Goal: Task Accomplishment & Management: Complete application form

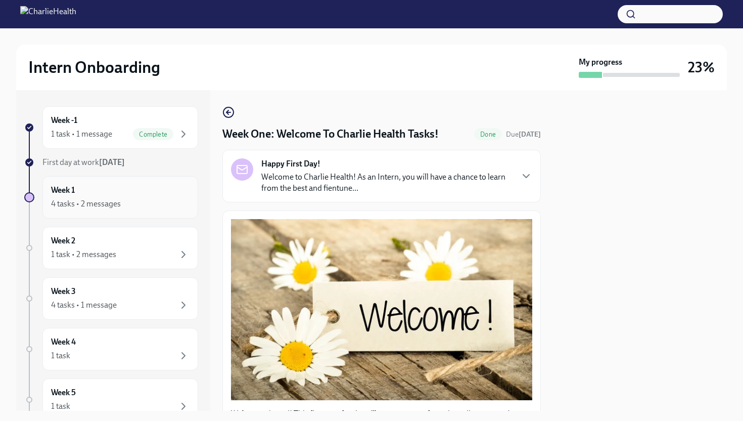
click at [159, 205] on div "4 tasks • 2 messages" at bounding box center [120, 204] width 139 height 12
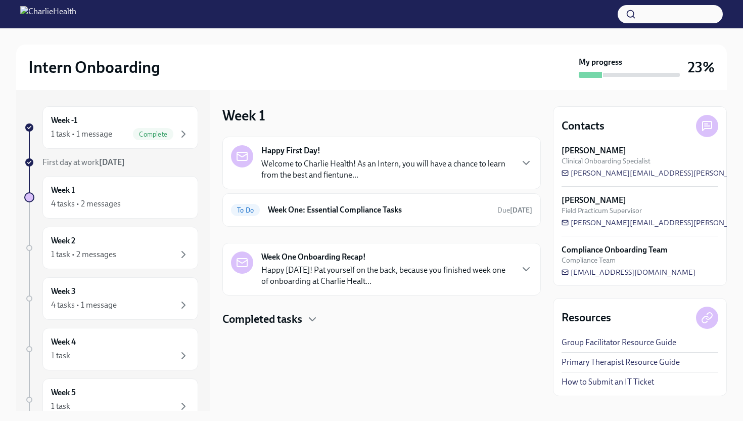
click at [488, 191] on div "Happy First Day! Welcome to Charlie Health! As an Intern, you will have a chanc…" at bounding box center [382, 182] width 319 height 90
click at [489, 211] on div "To Do Week One: Essential Compliance Tasks Due [DATE]" at bounding box center [381, 210] width 301 height 16
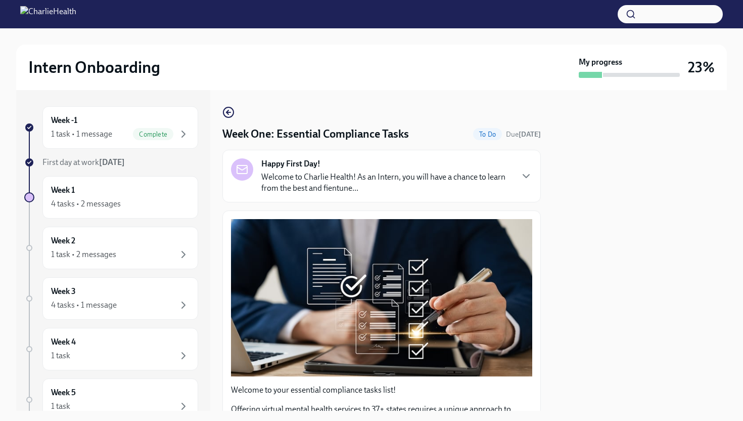
click at [719, 191] on div at bounding box center [640, 250] width 174 height 321
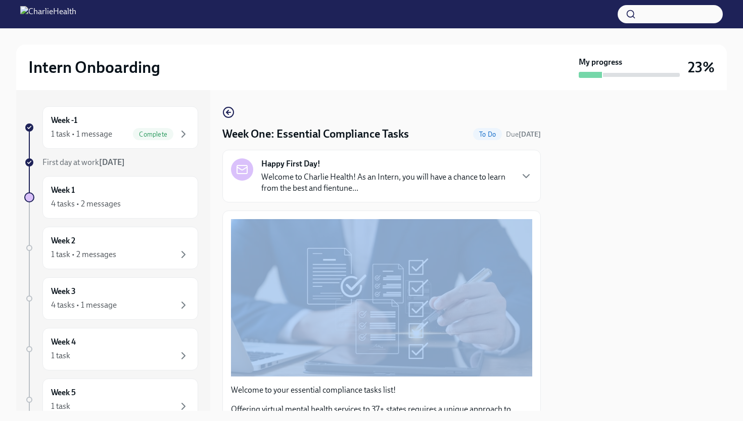
drag, startPoint x: 516, startPoint y: 214, endPoint x: 520, endPoint y: 225, distance: 11.4
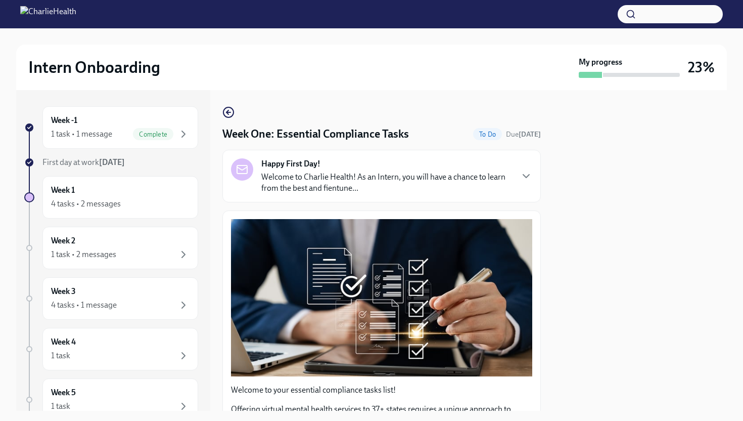
click at [594, 339] on div at bounding box center [640, 250] width 174 height 321
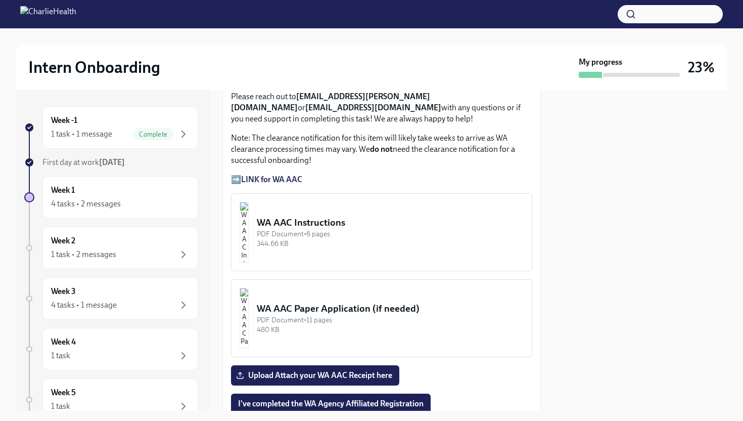
scroll to position [835, 0]
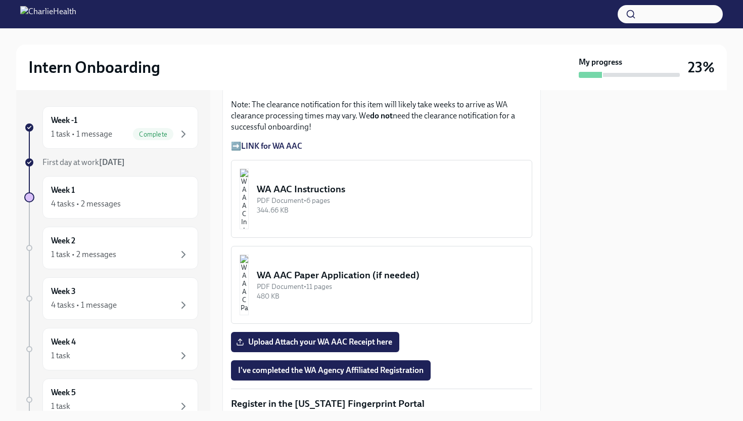
click at [278, 141] on strong "LINK for WA AAC" at bounding box center [271, 146] width 61 height 10
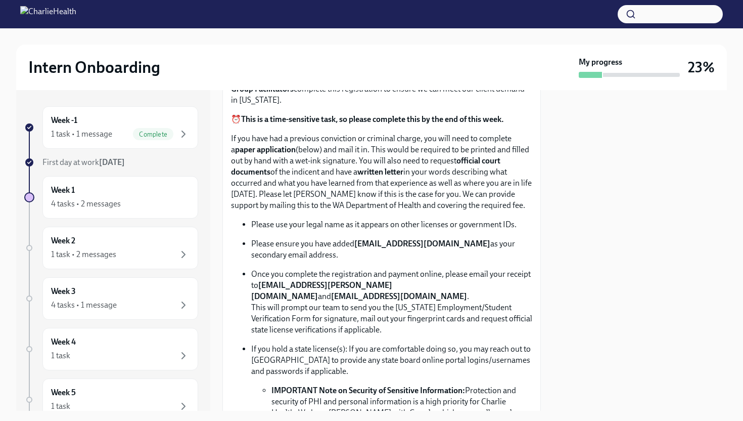
scroll to position [445, 0]
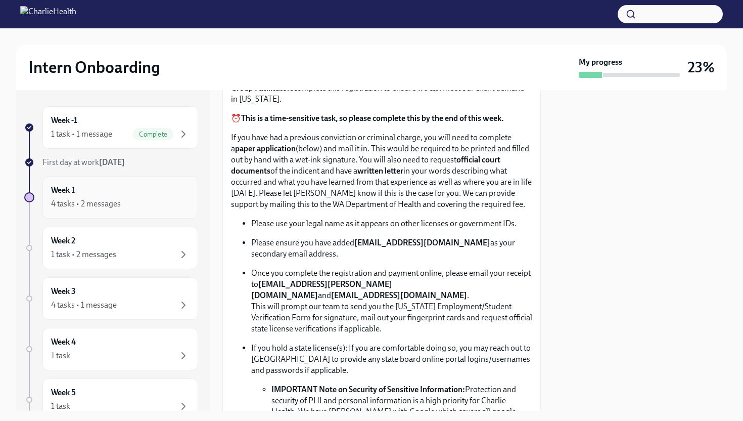
click at [97, 196] on div "Week 1 4 tasks • 2 messages" at bounding box center [120, 197] width 139 height 25
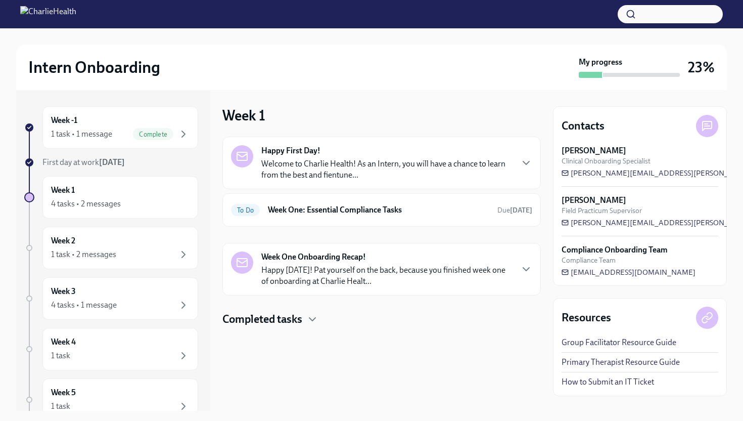
click at [534, 159] on div "Happy First Day! Welcome to Charlie Health! As an Intern, you will have a chanc…" at bounding box center [382, 163] width 319 height 53
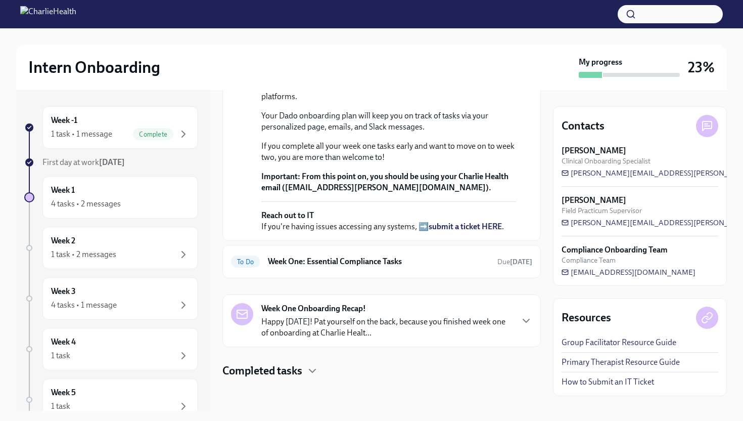
scroll to position [311, 0]
click at [485, 306] on div "Week One Onboarding Recap! Happy [DATE]! Pat yourself on the back, because you …" at bounding box center [386, 320] width 251 height 35
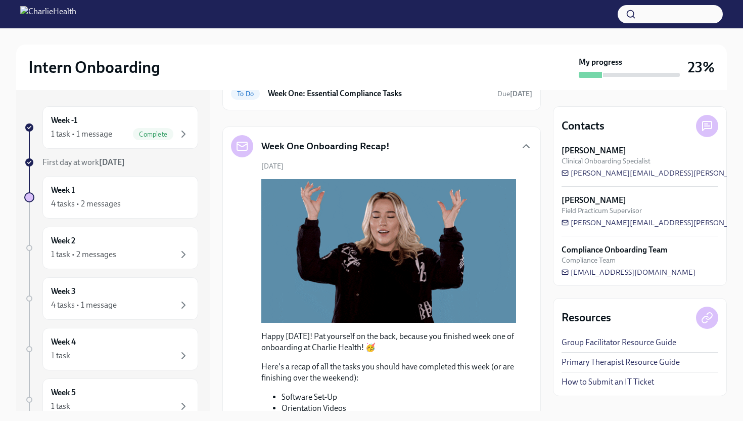
scroll to position [340, 0]
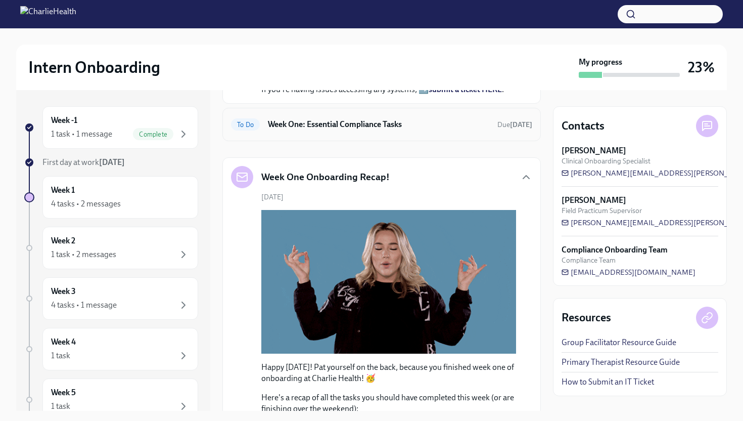
click at [476, 141] on div "To Do Week One: Essential Compliance Tasks Due [DATE]" at bounding box center [382, 124] width 319 height 33
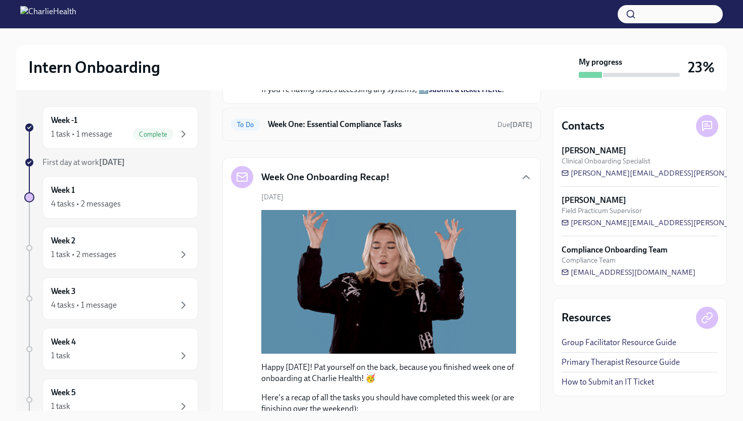
click at [473, 130] on h6 "Week One: Essential Compliance Tasks" at bounding box center [379, 124] width 222 height 11
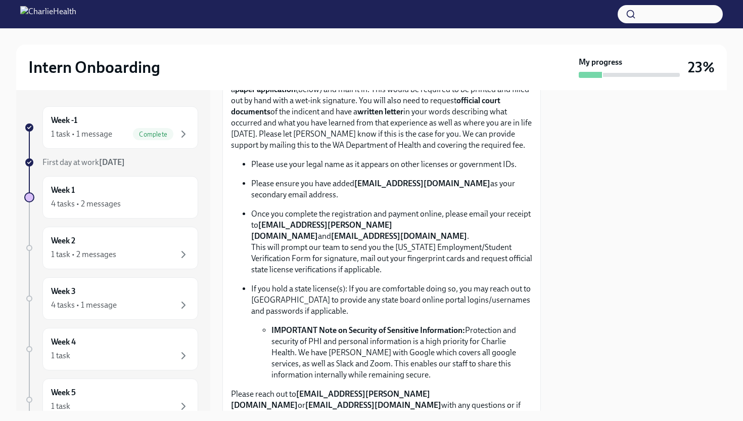
scroll to position [506, 0]
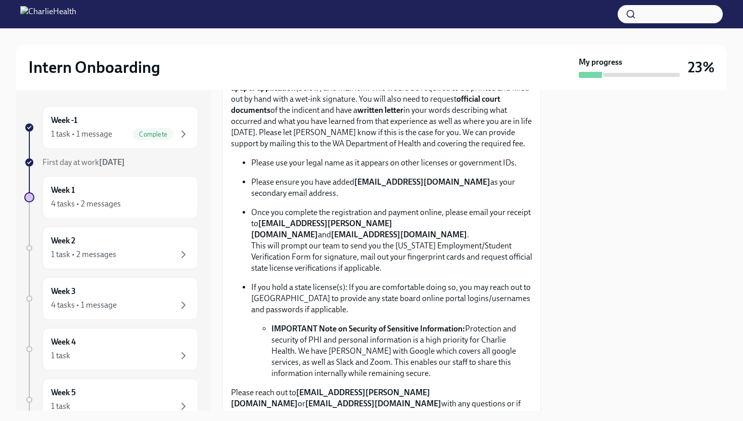
click at [359, 182] on strong "[EMAIL_ADDRESS][DOMAIN_NAME]" at bounding box center [423, 182] width 136 height 10
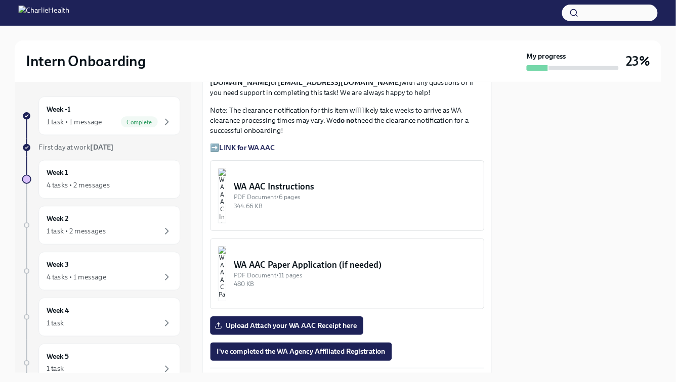
scroll to position [829, 0]
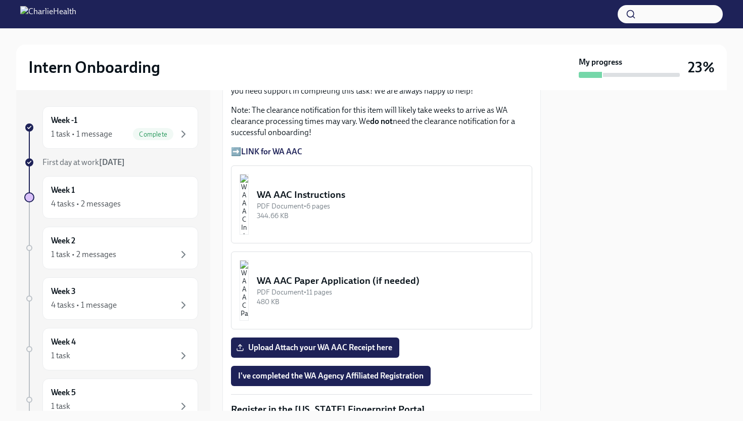
click at [297, 147] on strong "LINK for WA AAC" at bounding box center [271, 152] width 61 height 10
click at [239, 146] on p "➡️ LINK for WA AAC" at bounding box center [381, 151] width 301 height 11
click at [235, 146] on p "➡️ LINK for WA AAC" at bounding box center [381, 151] width 301 height 11
click at [253, 147] on strong "LINK for WA AAC" at bounding box center [271, 152] width 61 height 10
click at [249, 192] on img "button" at bounding box center [244, 204] width 9 height 61
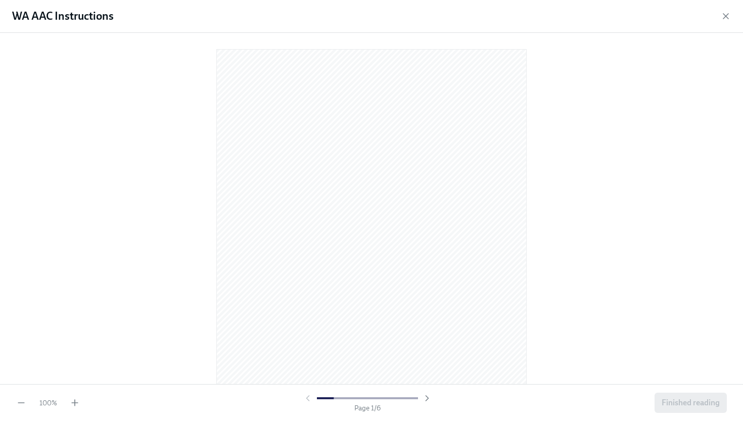
click at [642, 267] on div at bounding box center [371, 206] width 711 height 331
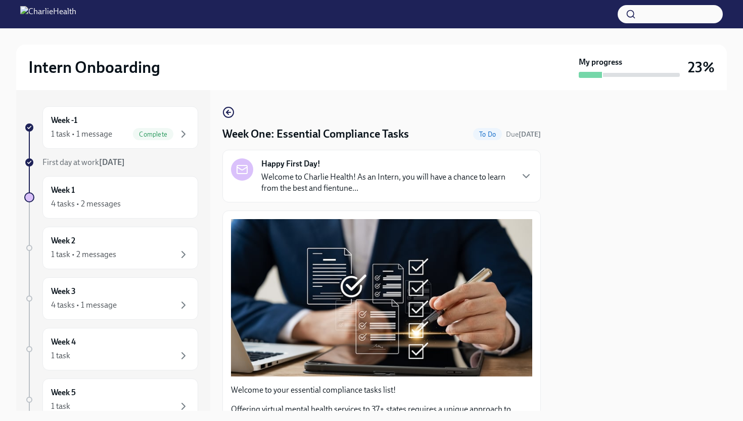
drag, startPoint x: 565, startPoint y: 242, endPoint x: 563, endPoint y: 217, distance: 25.4
click at [565, 242] on div at bounding box center [640, 250] width 174 height 321
click at [537, 223] on div "Week -1 1 task • 1 message Complete First day at work [DATE] Week 1 4 tasks • 2…" at bounding box center [371, 250] width 711 height 321
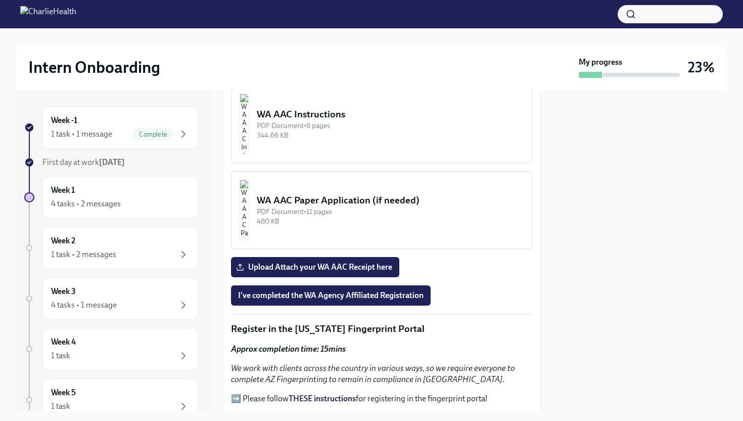
scroll to position [910, 0]
click at [384, 139] on button "WA AAC Instructions PDF Document • 6 pages 344.66 KB" at bounding box center [381, 123] width 301 height 78
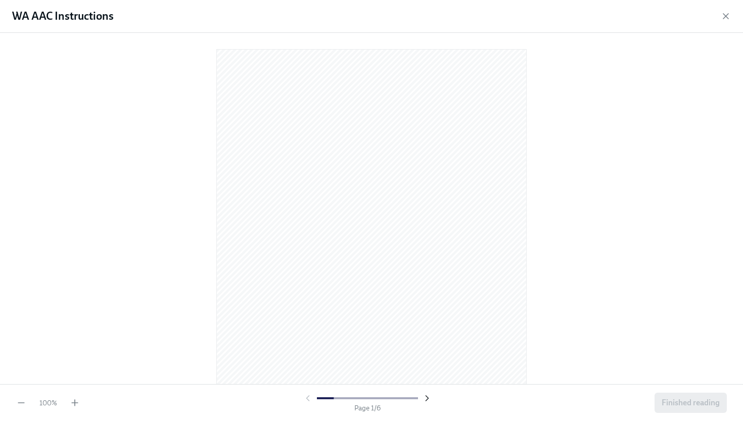
click at [426, 397] on icon "button" at bounding box center [427, 398] width 10 height 10
click at [427, 394] on icon "button" at bounding box center [427, 398] width 10 height 10
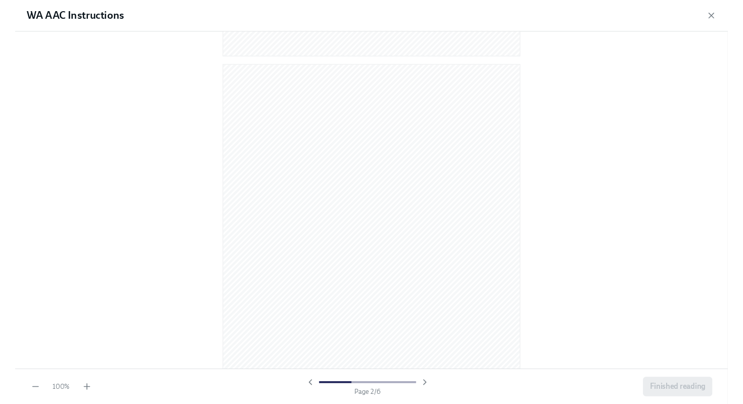
scroll to position [375, 0]
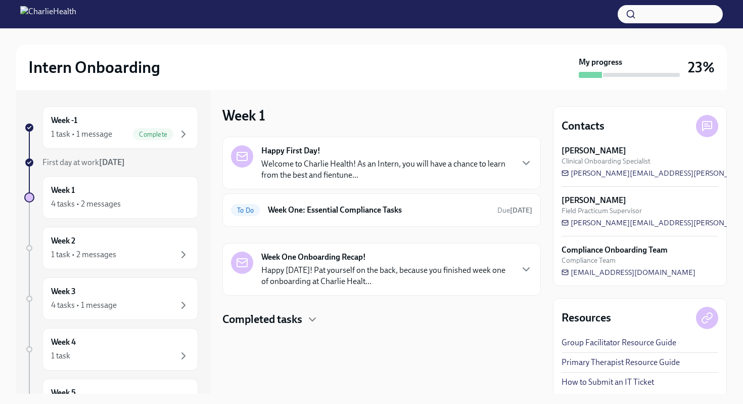
click at [290, 169] on p "Welcome to Charlie Health! As an Intern, you will have a chance to learn from t…" at bounding box center [386, 169] width 251 height 22
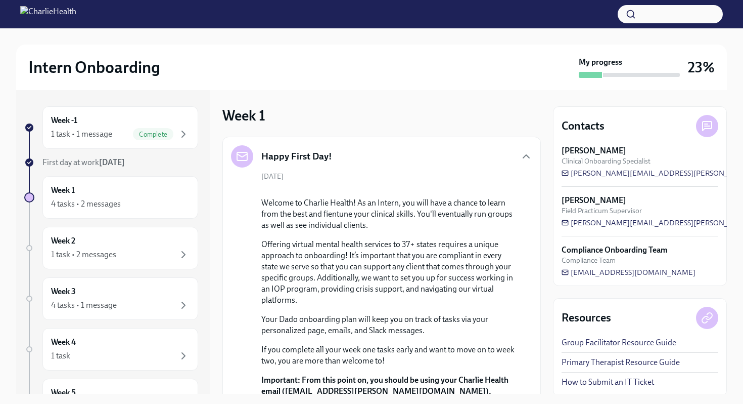
click at [512, 189] on div at bounding box center [388, 189] width 255 height 0
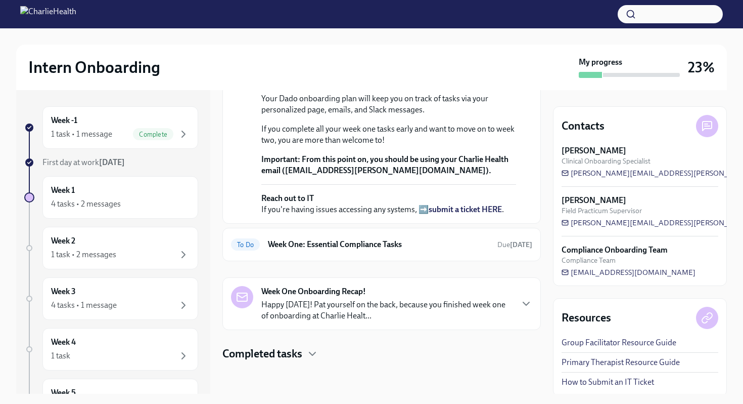
scroll to position [328, 0]
click at [516, 252] on div "To Do Week One: Essential Compliance Tasks Due [DATE]" at bounding box center [382, 244] width 319 height 33
click at [388, 238] on div "To Do Week One: Essential Compliance Tasks Due [DATE]" at bounding box center [381, 244] width 301 height 16
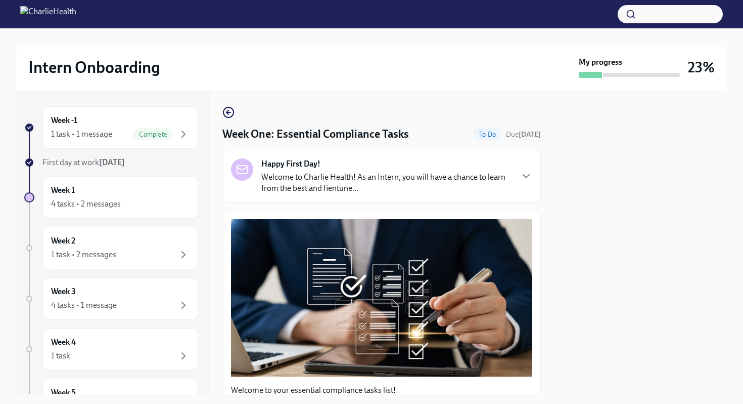
click at [525, 184] on div "Happy First Day! Welcome to Charlie Health! As an Intern, you will have a chanc…" at bounding box center [381, 175] width 301 height 35
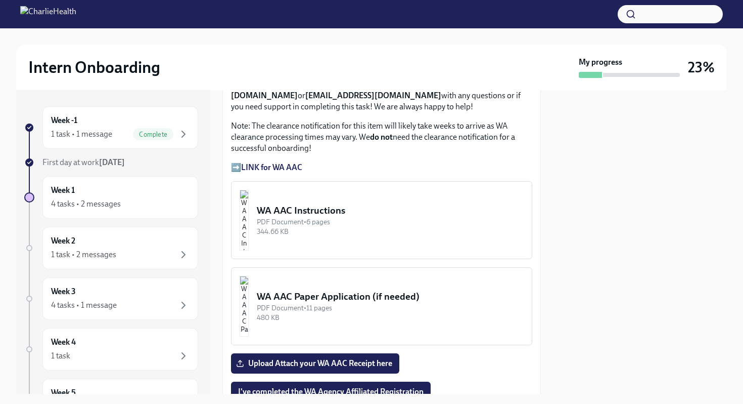
scroll to position [1092, 0]
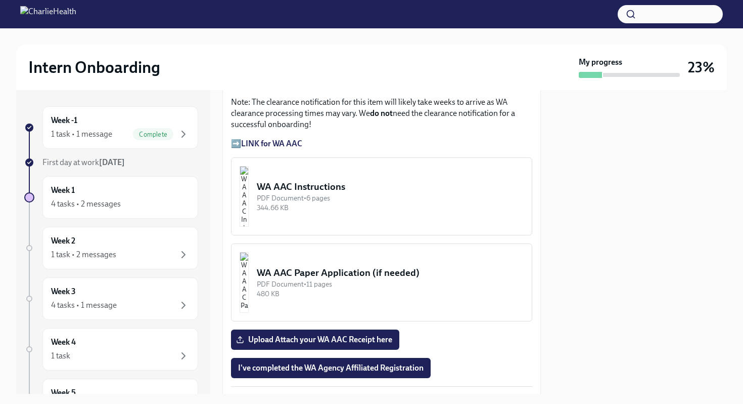
click at [279, 148] on strong "LINK for WA AAC" at bounding box center [271, 144] width 61 height 10
click at [577, 256] on div at bounding box center [640, 241] width 174 height 303
click at [532, 149] on p "➡️ LINK for WA AAC" at bounding box center [381, 143] width 301 height 11
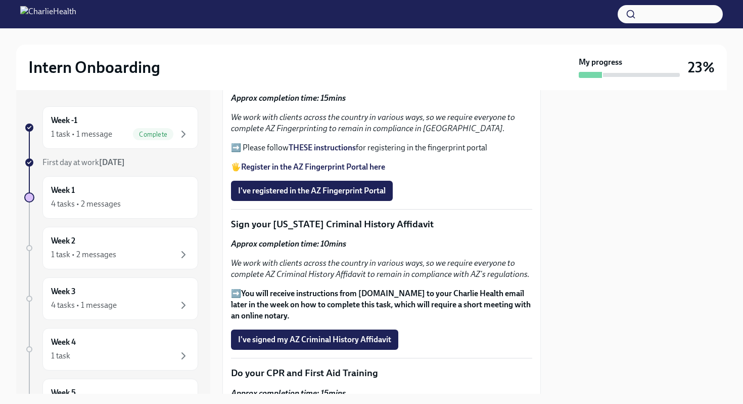
scroll to position [1416, 0]
click at [305, 152] on strong "THESE instructions" at bounding box center [322, 147] width 67 height 10
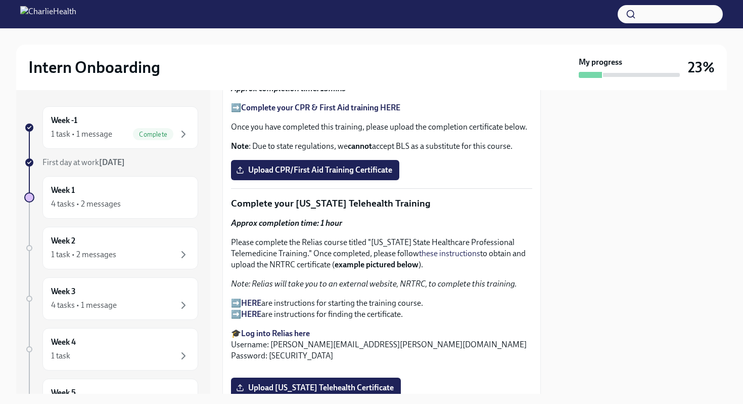
scroll to position [1740, 0]
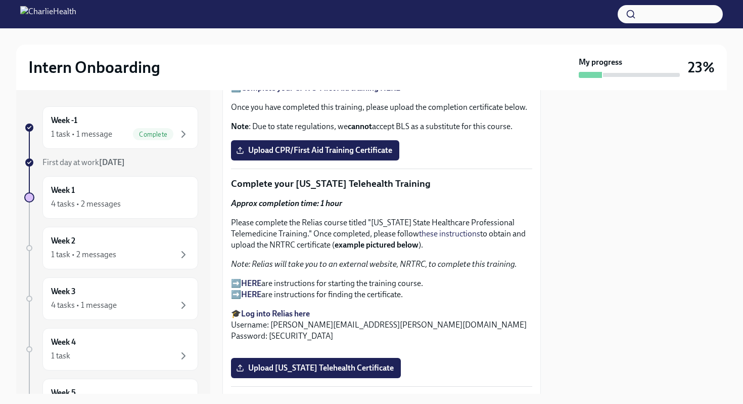
click at [373, 93] on strong "Complete your CPR & First Aid training HERE" at bounding box center [320, 88] width 159 height 10
click at [286, 155] on span "Upload CPR/First Aid Training Certificate" at bounding box center [315, 150] width 154 height 10
click at [0, 0] on input "Upload CPR/First Aid Training Certificate" at bounding box center [0, 0] width 0 height 0
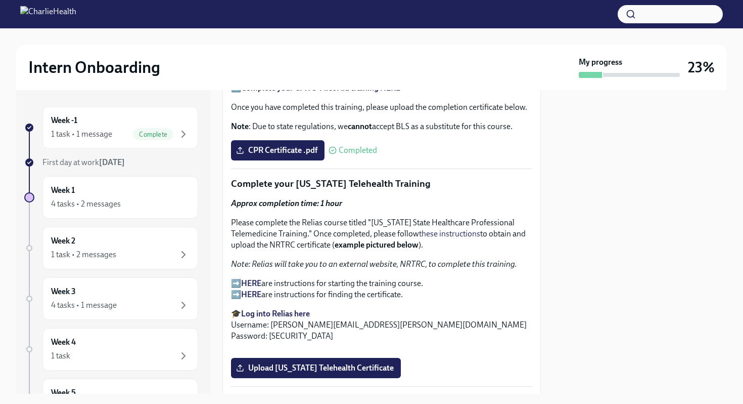
click at [603, 270] on div at bounding box center [640, 241] width 174 height 303
click at [599, 269] on div at bounding box center [640, 241] width 174 height 303
click at [626, 213] on div at bounding box center [640, 241] width 174 height 303
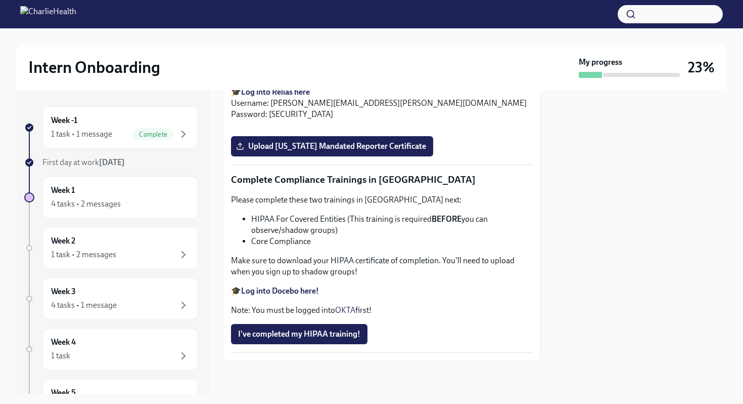
scroll to position [2661, 0]
click at [303, 295] on strong "Log into Docebo here!" at bounding box center [280, 291] width 78 height 10
click at [335, 236] on li "HIPAA For Covered Entities (This training is required BEFORE you can observe/sh…" at bounding box center [391, 224] width 281 height 22
drag, startPoint x: 344, startPoint y: 241, endPoint x: 254, endPoint y: 239, distance: 90.5
click at [254, 236] on li "HIPAA For Covered Entities (This training is required BEFORE you can observe/sh…" at bounding box center [391, 224] width 281 height 22
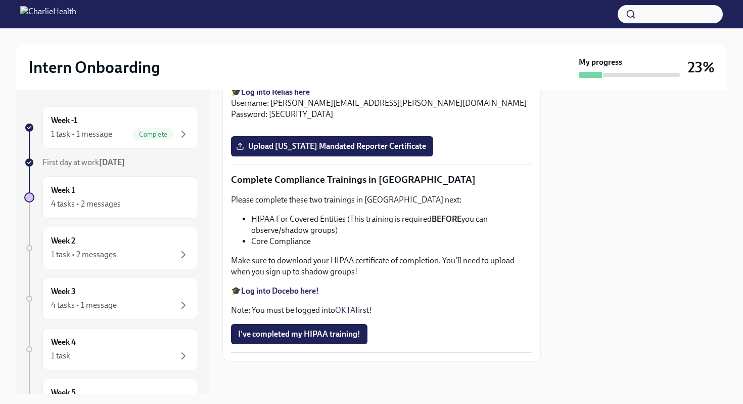
click at [266, 236] on li "HIPAA For Covered Entities (This training is required BEFORE you can observe/sh…" at bounding box center [391, 224] width 281 height 22
click at [254, 236] on li "HIPAA For Covered Entities (This training is required BEFORE you can observe/sh…" at bounding box center [391, 224] width 281 height 22
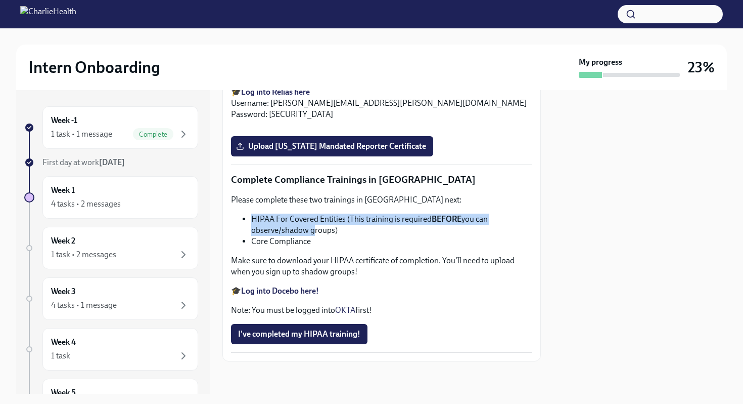
drag, startPoint x: 252, startPoint y: 237, endPoint x: 340, endPoint y: 265, distance: 92.0
click at [323, 247] on ul "HIPAA For Covered Entities (This training is required BEFORE you can observe/sh…" at bounding box center [381, 229] width 301 height 33
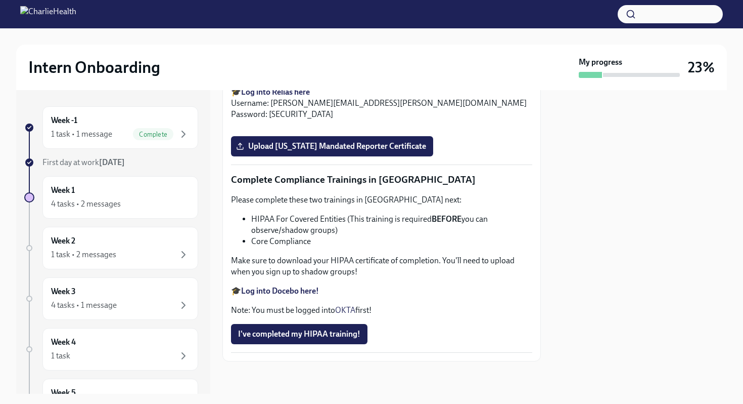
click at [350, 269] on div "Please complete these two trainings in [GEOGRAPHIC_DATA] next: HIPAA For Covere…" at bounding box center [381, 254] width 301 height 121
click at [350, 270] on div "Please complete these two trainings in [GEOGRAPHIC_DATA] next: HIPAA For Covere…" at bounding box center [381, 254] width 301 height 121
